Goal: Check status: Check status

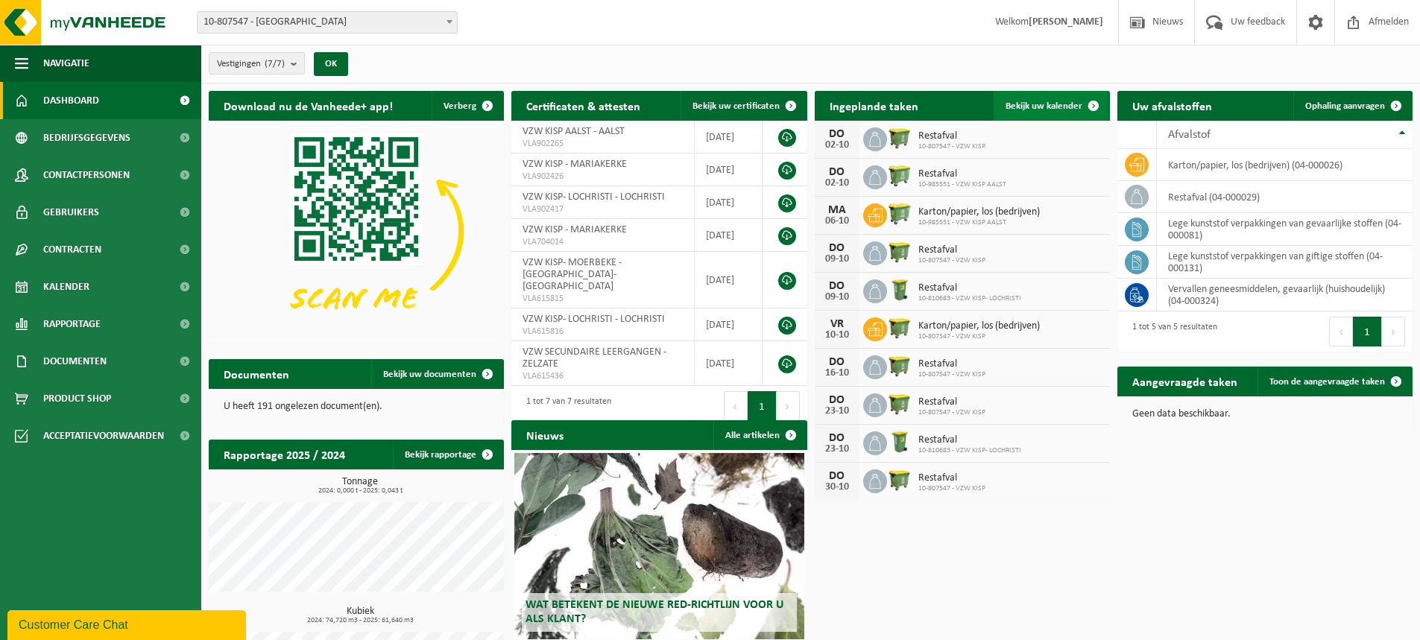
click at [1069, 97] on link "Bekijk uw kalender" at bounding box center [1051, 106] width 115 height 30
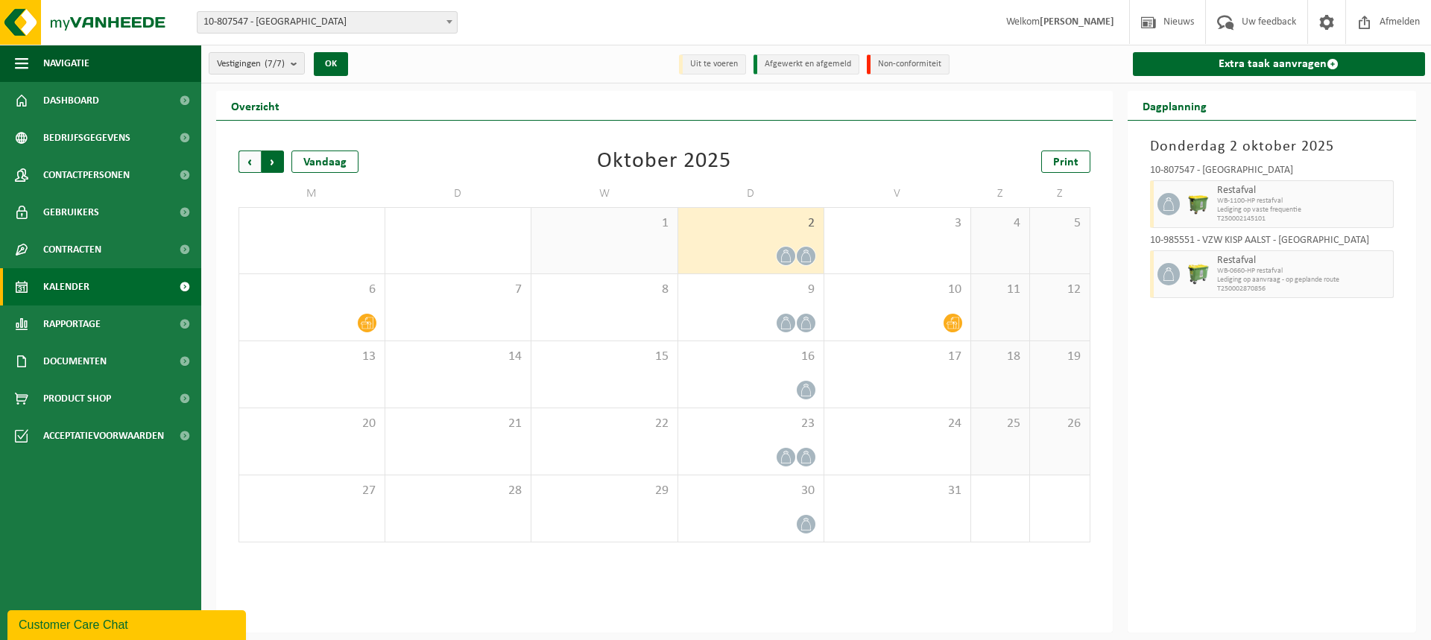
click at [243, 162] on span "Vorige" at bounding box center [250, 162] width 22 height 22
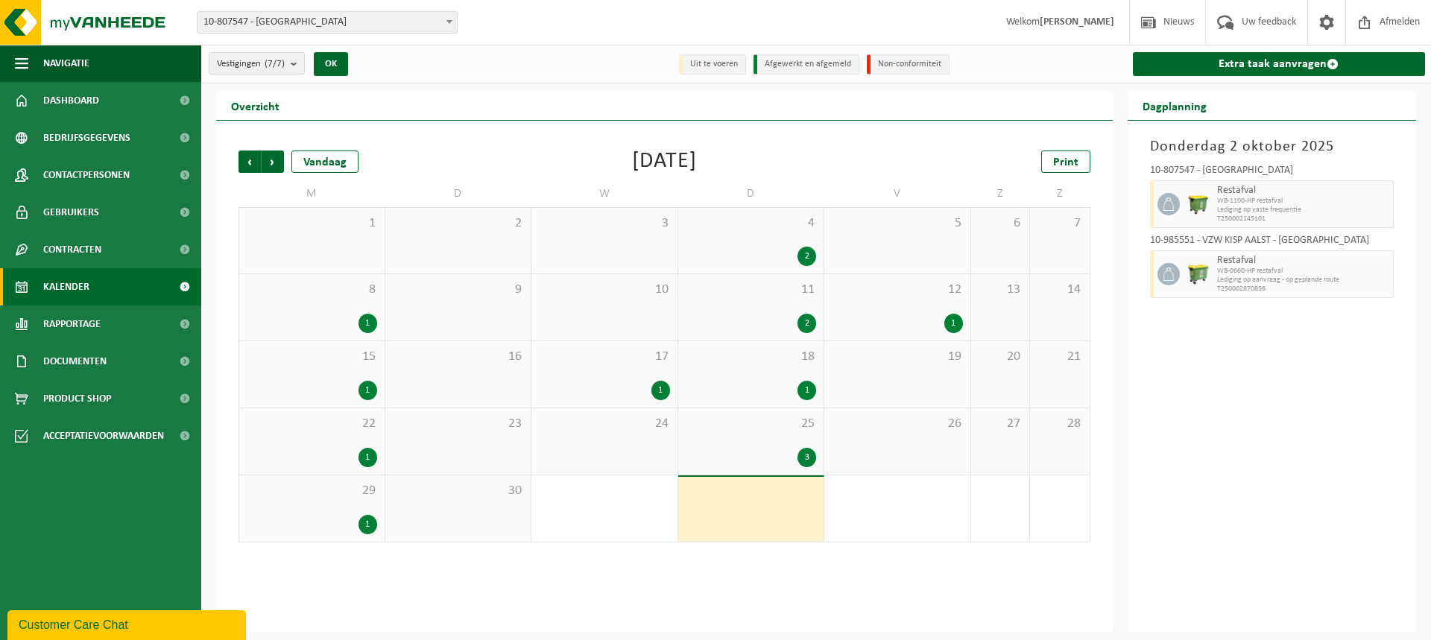
click at [810, 329] on div "2" at bounding box center [807, 323] width 19 height 19
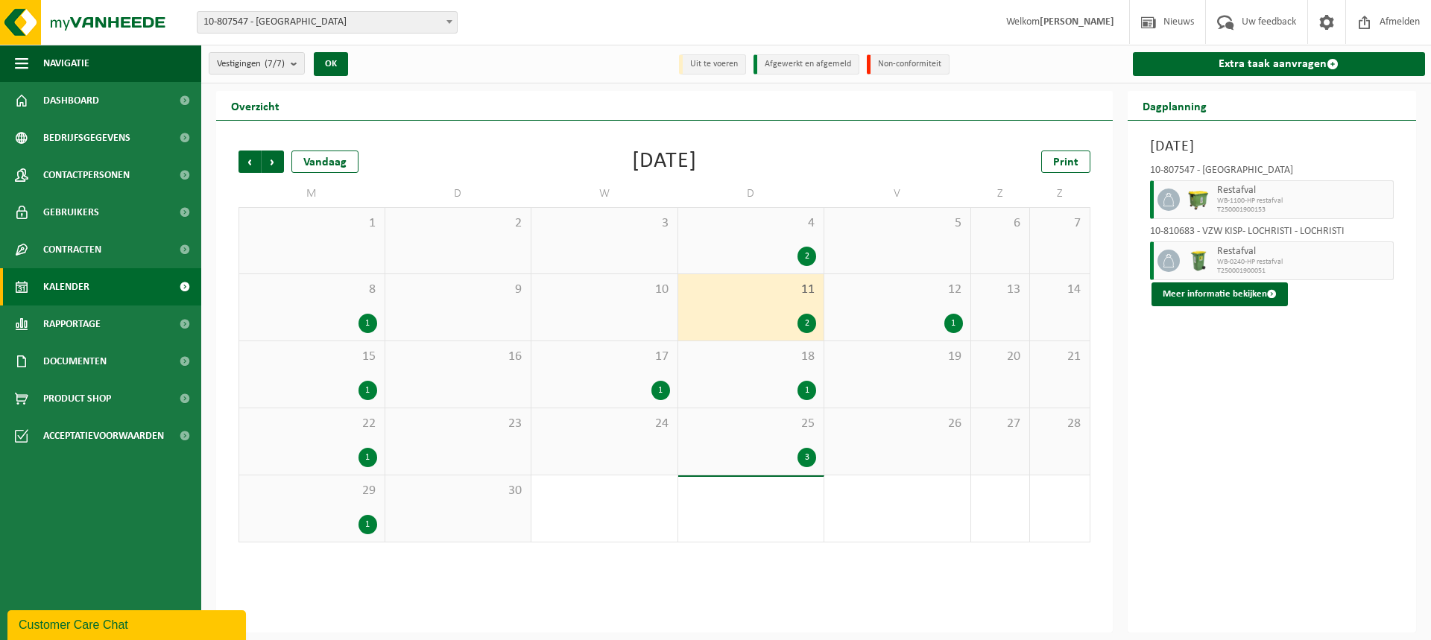
click at [339, 28] on span "10-807547 - [GEOGRAPHIC_DATA]" at bounding box center [327, 22] width 259 height 21
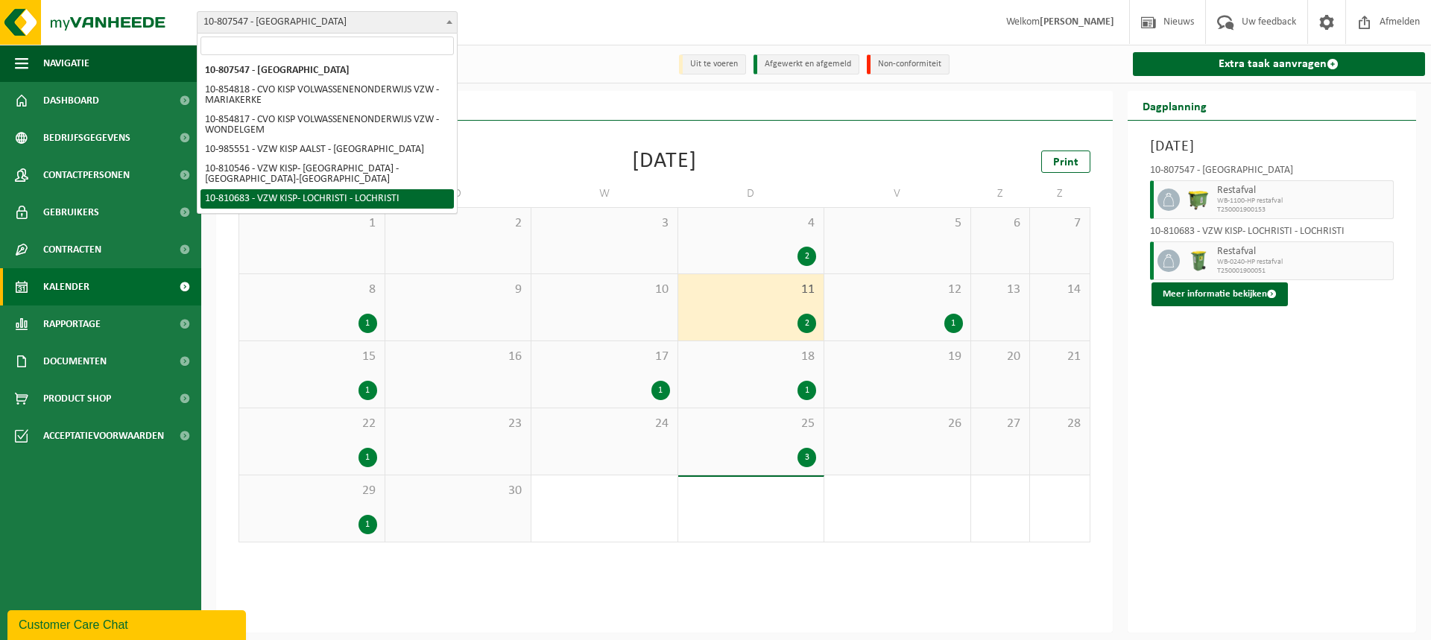
select select "35927"
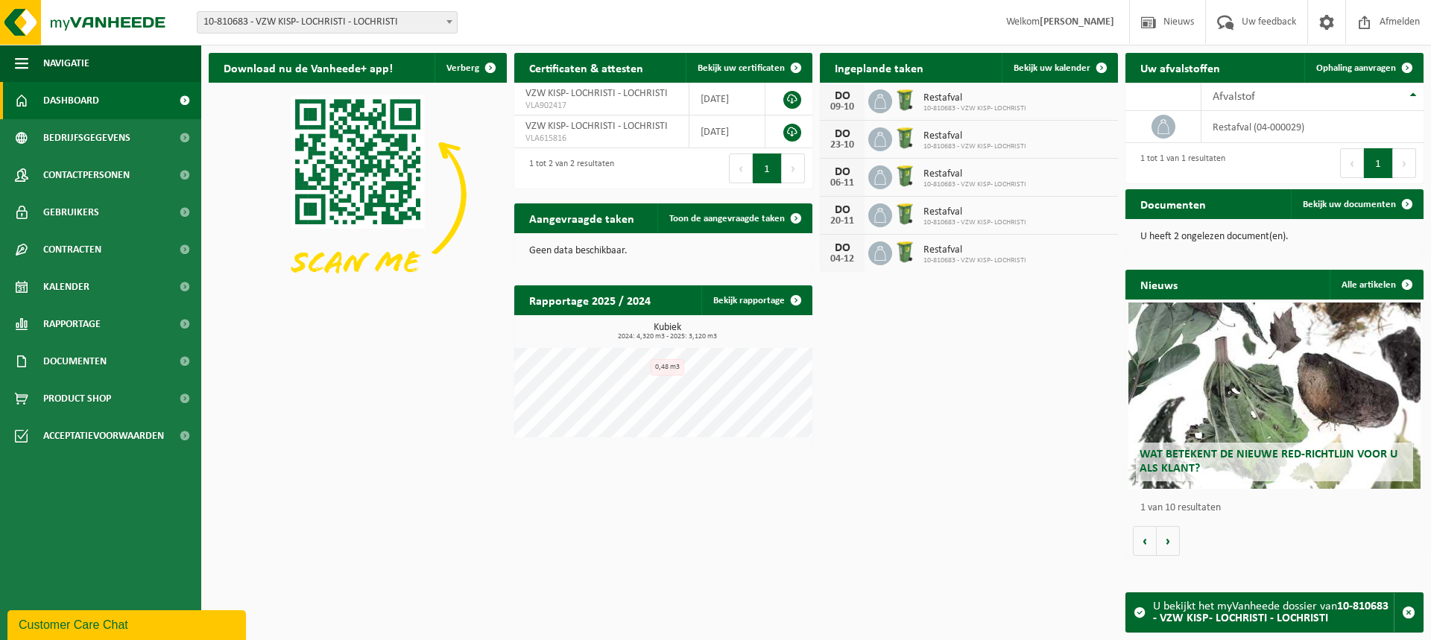
drag, startPoint x: 1060, startPoint y: 66, endPoint x: 1091, endPoint y: 95, distance: 41.7
click at [1060, 66] on span "Bekijk uw kalender" at bounding box center [1052, 68] width 77 height 10
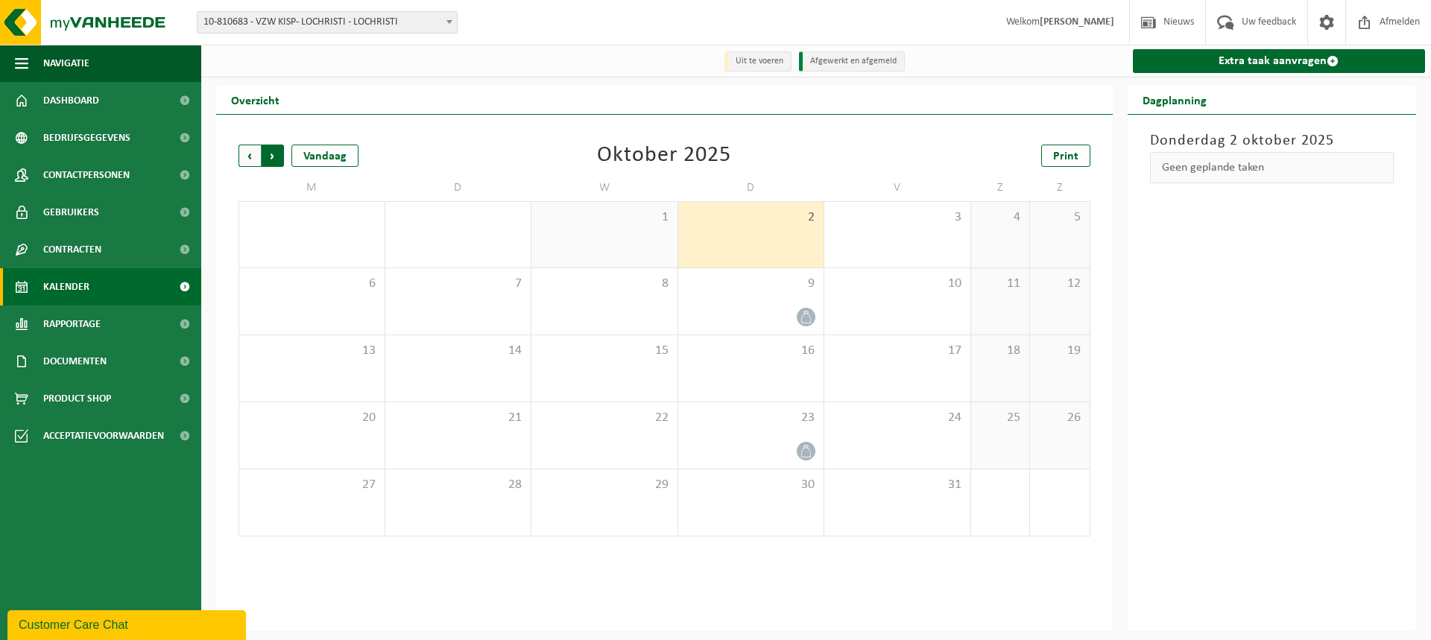
click at [239, 152] on span "Vorige" at bounding box center [250, 156] width 22 height 22
